Goal: Task Accomplishment & Management: Manage account settings

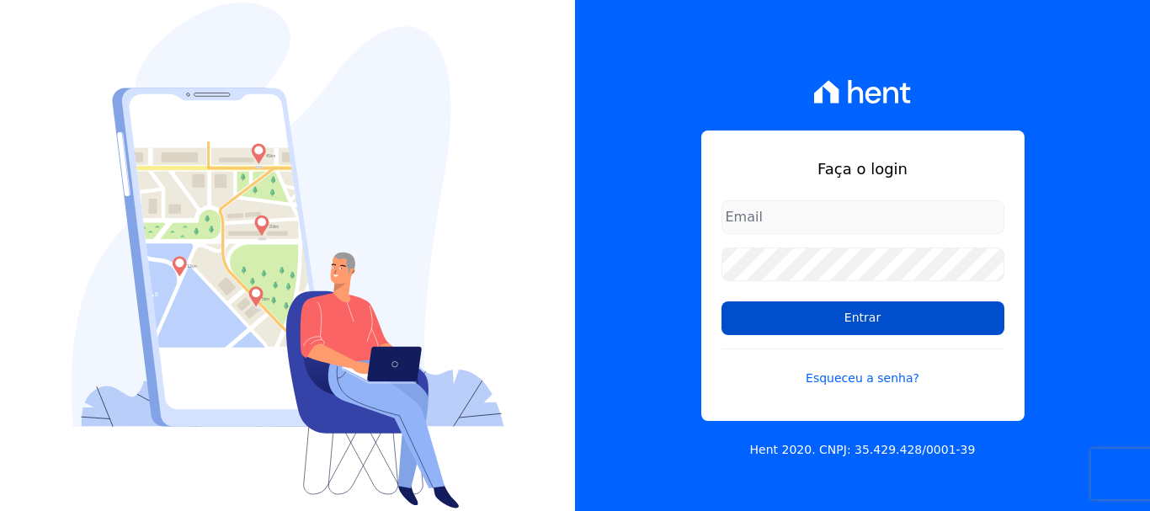
type input "[EMAIL_ADDRESS][DOMAIN_NAME]"
click at [806, 312] on input "Entrar" at bounding box center [862, 318] width 283 height 34
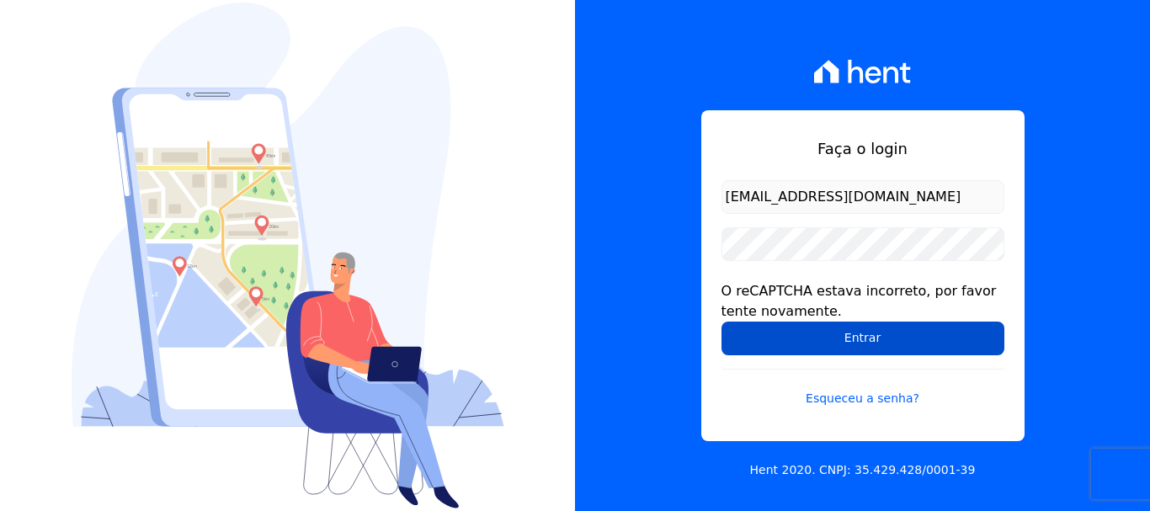
click at [809, 344] on input "Entrar" at bounding box center [862, 339] width 283 height 34
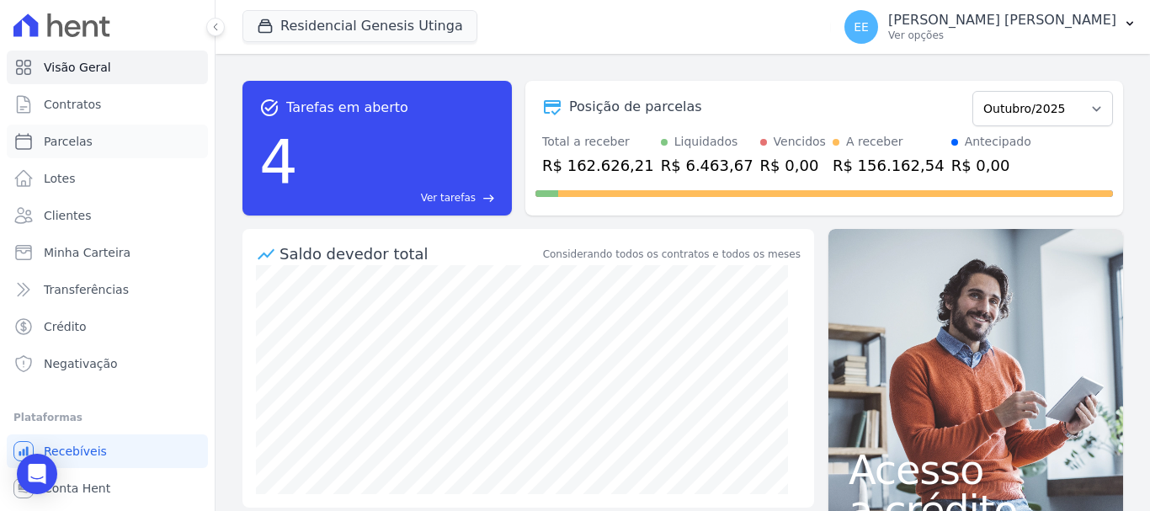
click at [62, 144] on span "Parcelas" at bounding box center [68, 141] width 49 height 17
select select
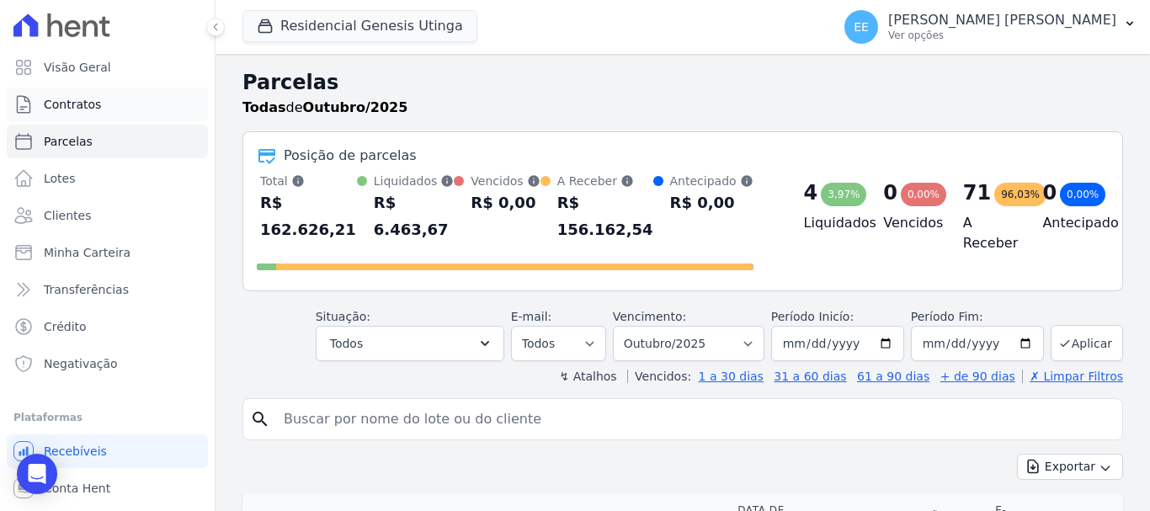
click at [75, 101] on span "Contratos" at bounding box center [72, 104] width 57 height 17
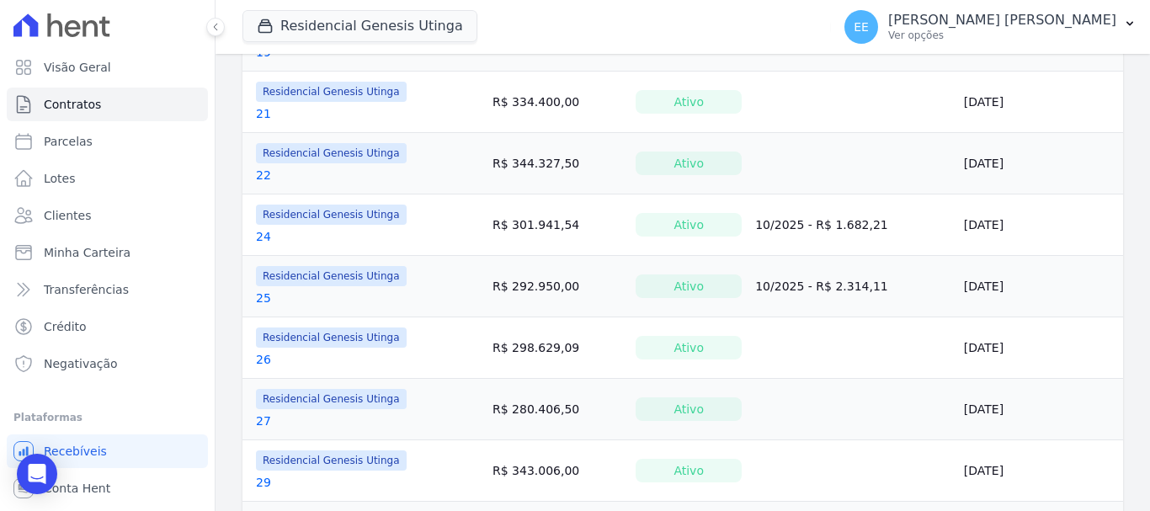
scroll to position [1094, 0]
click at [268, 419] on link "27" at bounding box center [263, 420] width 15 height 17
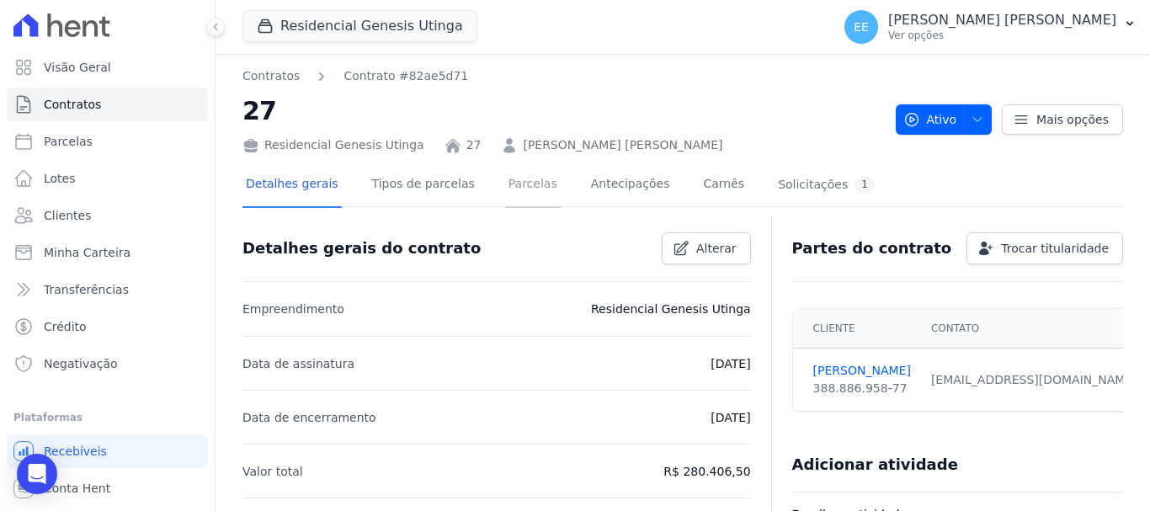
click at [522, 181] on link "Parcelas" at bounding box center [533, 185] width 56 height 45
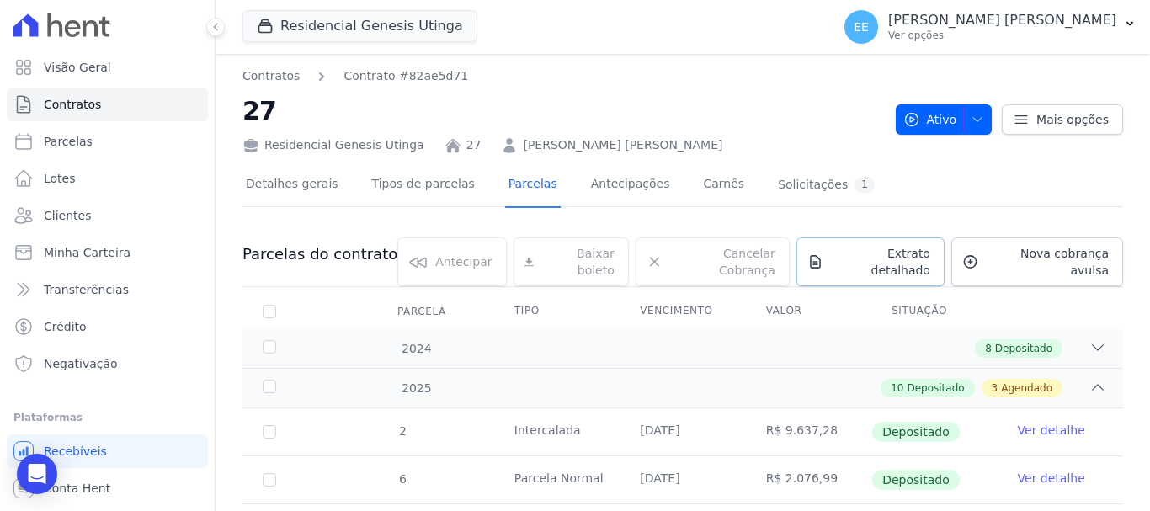
click at [859, 258] on span "Extrato detalhado" at bounding box center [880, 262] width 100 height 34
click at [1075, 256] on span "Exportar PDF" at bounding box center [1095, 255] width 88 height 17
